Goal: Navigation & Orientation: Find specific page/section

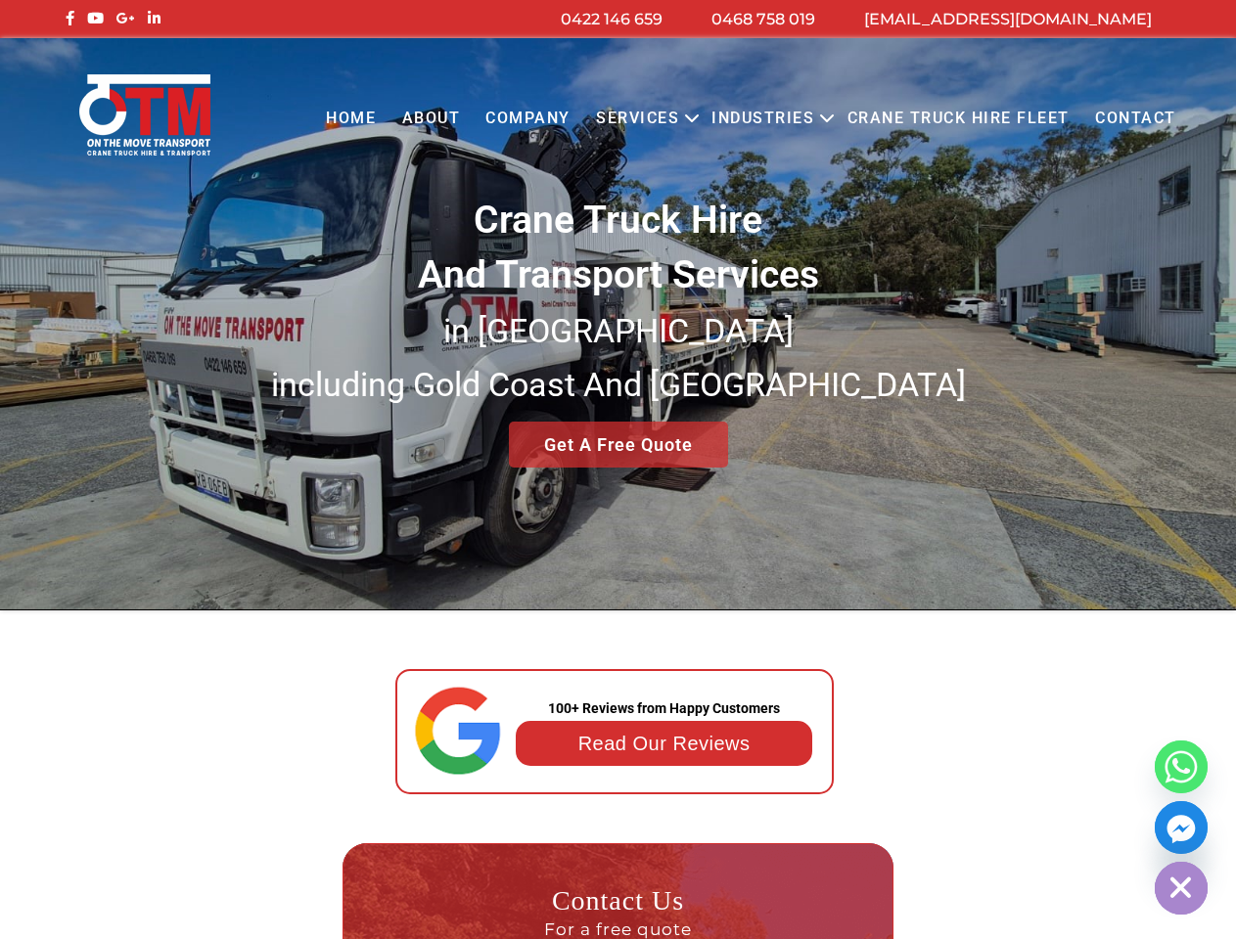
click at [697, 118] on button "Open menu" at bounding box center [691, 119] width 15 height 54
click at [768, 118] on link "Industries" at bounding box center [763, 119] width 128 height 54
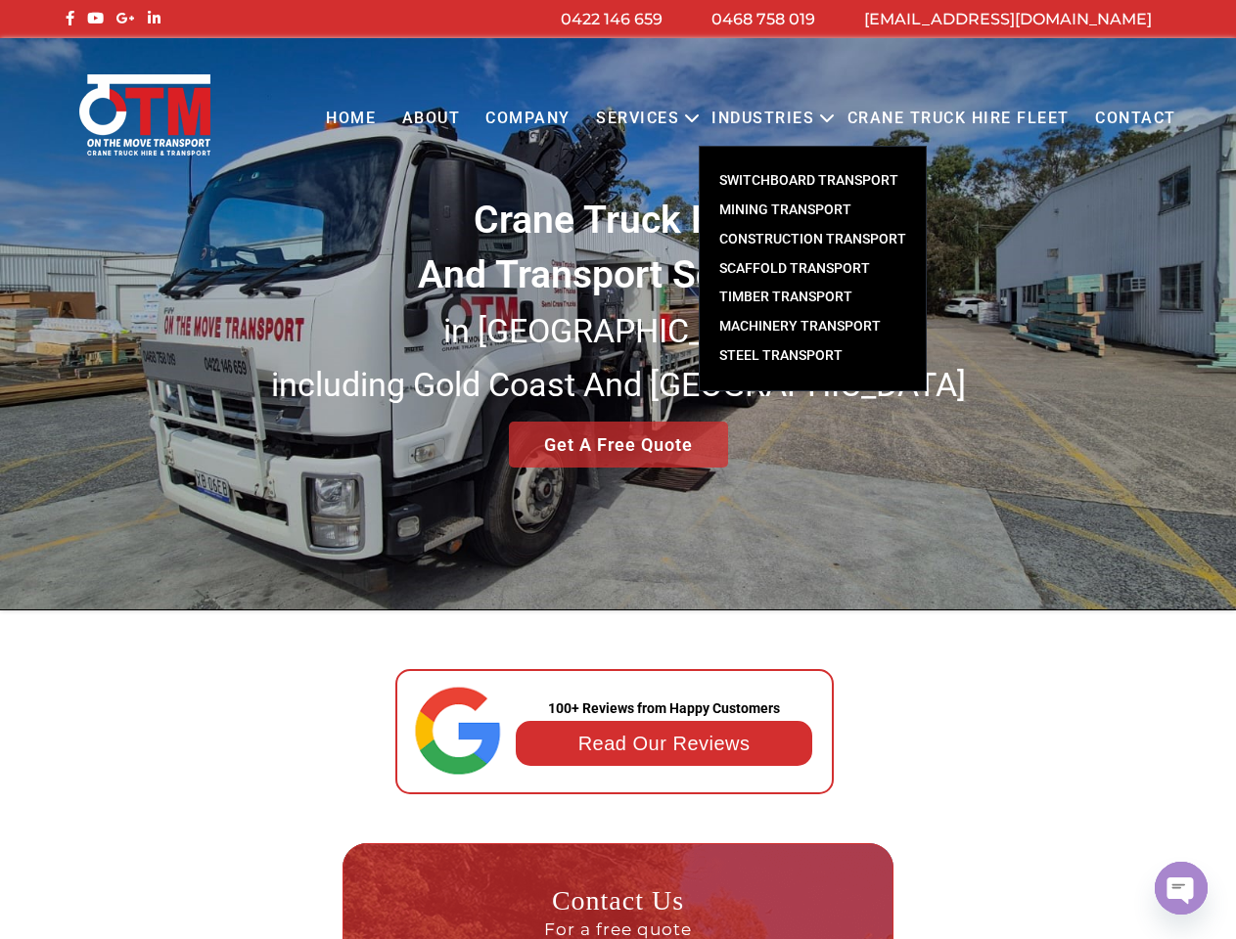
click at [827, 118] on link "Industries" at bounding box center [763, 119] width 128 height 54
click at [618, 324] on small "in [GEOGRAPHIC_DATA] including [GEOGRAPHIC_DATA] And [GEOGRAPHIC_DATA]" at bounding box center [618, 358] width 695 height 94
